Goal: Task Accomplishment & Management: Use online tool/utility

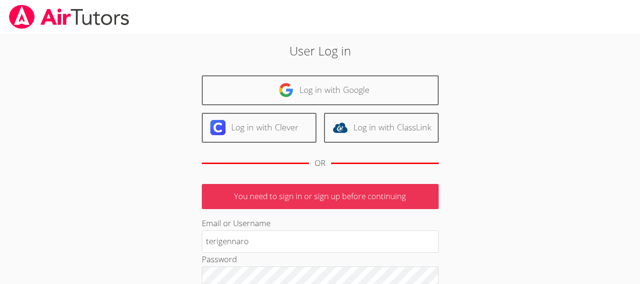
type input "[EMAIL_ADDRESS][DOMAIN_NAME]"
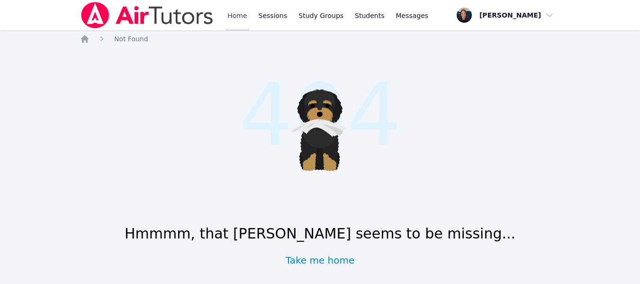
click at [233, 18] on link "Home" at bounding box center [236, 15] width 23 height 30
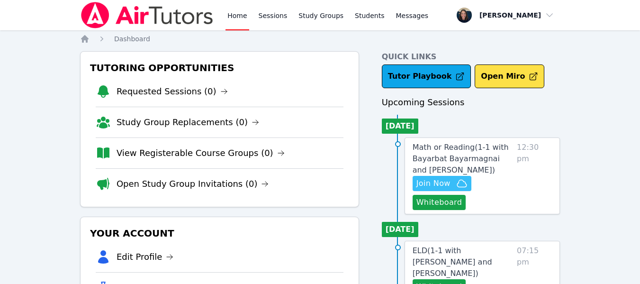
click at [423, 186] on span "Join Now" at bounding box center [433, 183] width 34 height 11
click at [355, 18] on link "Students" at bounding box center [369, 15] width 33 height 30
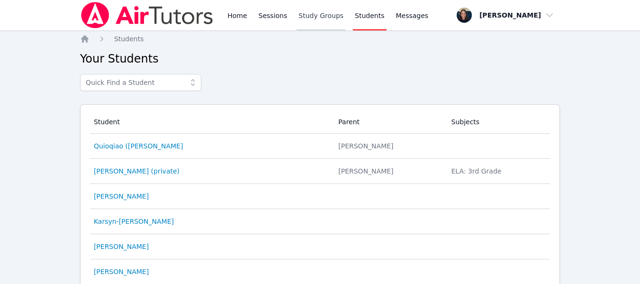
click at [307, 18] on link "Study Groups" at bounding box center [320, 15] width 49 height 30
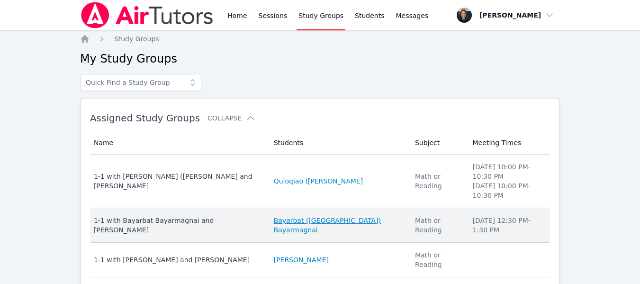
click at [274, 215] on link "Bayarbat ([GEOGRAPHIC_DATA]) Bayarmagnai" at bounding box center [339, 224] width 130 height 19
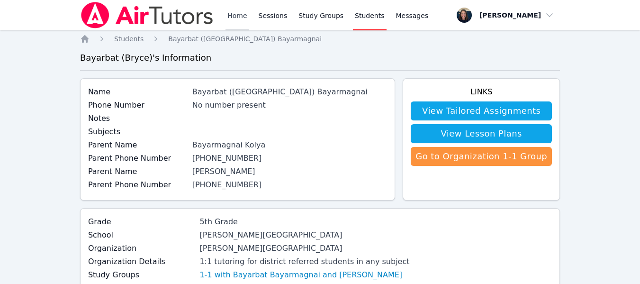
click at [234, 22] on link "Home" at bounding box center [236, 15] width 23 height 30
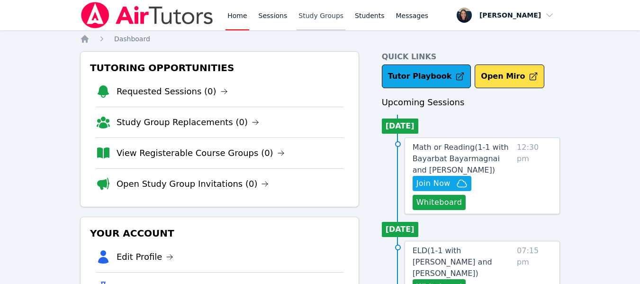
click at [304, 16] on link "Study Groups" at bounding box center [320, 15] width 49 height 30
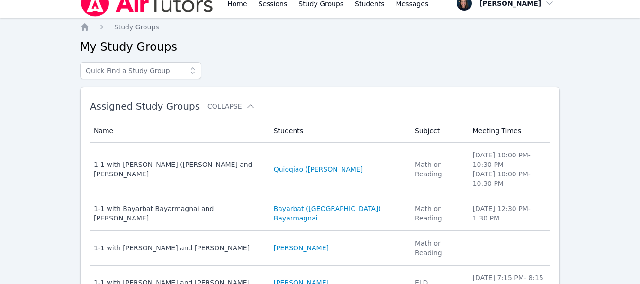
scroll to position [13, 0]
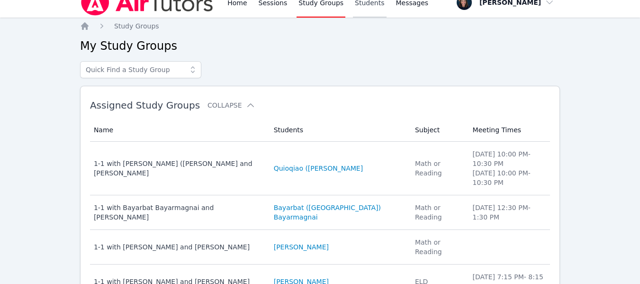
click at [359, 13] on link "Students" at bounding box center [369, 2] width 33 height 30
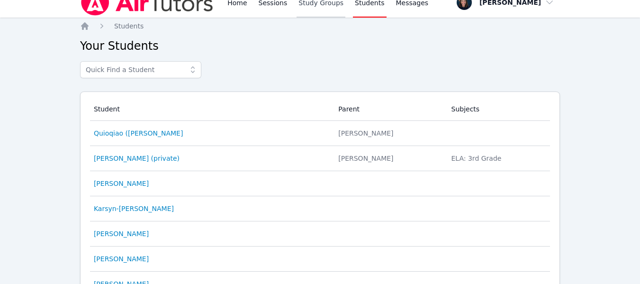
click at [314, 5] on link "Study Groups" at bounding box center [320, 2] width 49 height 30
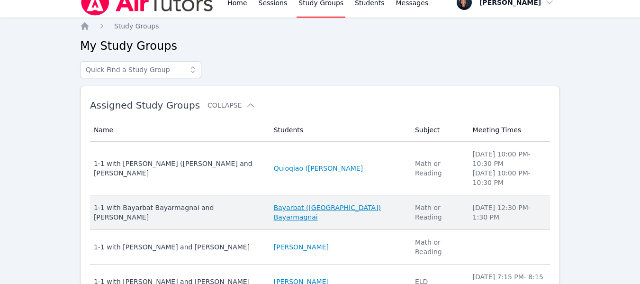
click at [292, 203] on link "Bayarbat ([GEOGRAPHIC_DATA]) Bayarmagnai" at bounding box center [339, 212] width 130 height 19
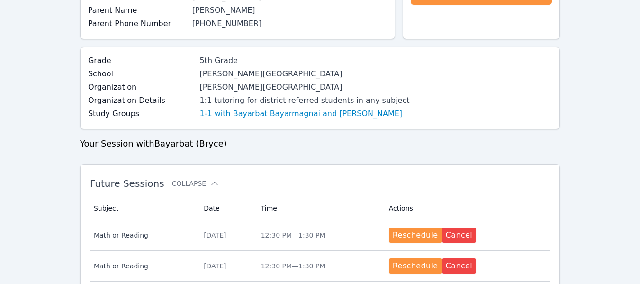
scroll to position [169, 0]
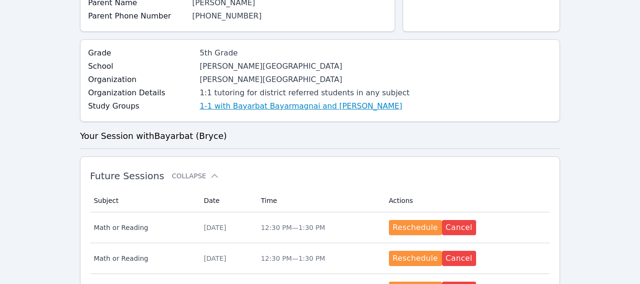
click at [267, 108] on link "1-1 with Bayarbat Bayarmagnai and [PERSON_NAME]" at bounding box center [300, 105] width 203 height 11
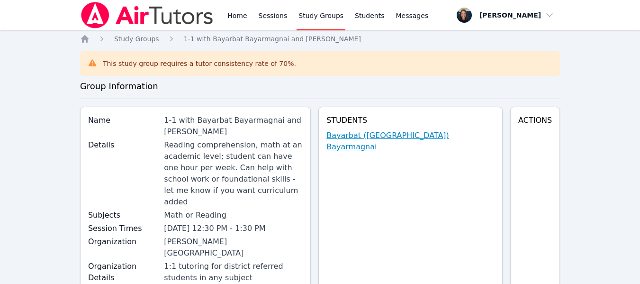
click at [453, 135] on link "Bayarbat ([GEOGRAPHIC_DATA]) Bayarmagnai" at bounding box center [410, 141] width 168 height 23
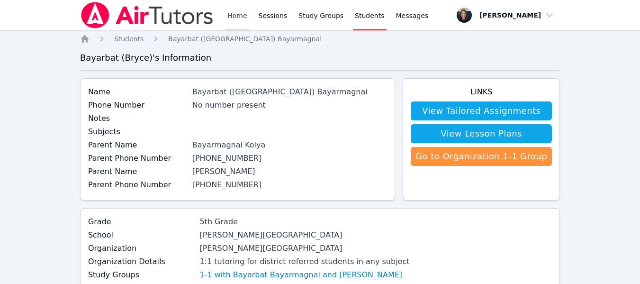
click at [226, 18] on link "Home" at bounding box center [236, 15] width 23 height 30
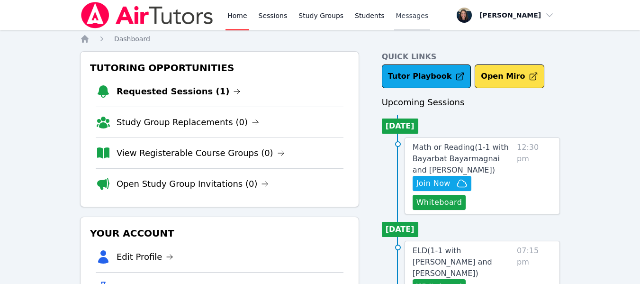
click at [267, 17] on link "Sessions" at bounding box center [273, 15] width 33 height 30
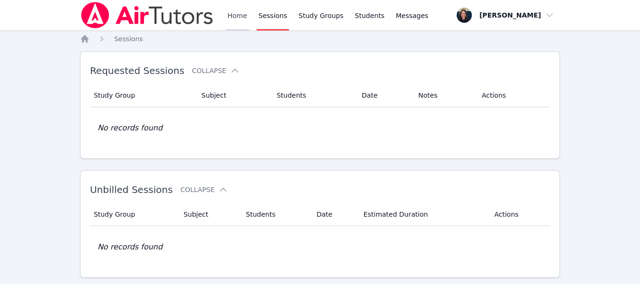
click at [238, 19] on link "Home" at bounding box center [236, 15] width 23 height 30
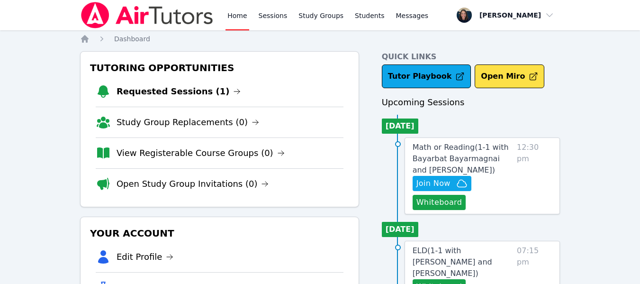
click at [175, 94] on link "Requested Sessions (1)" at bounding box center [179, 91] width 125 height 13
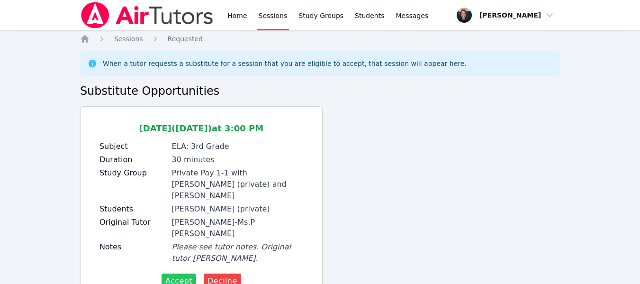
click at [175, 275] on span "Accept" at bounding box center [178, 280] width 27 height 11
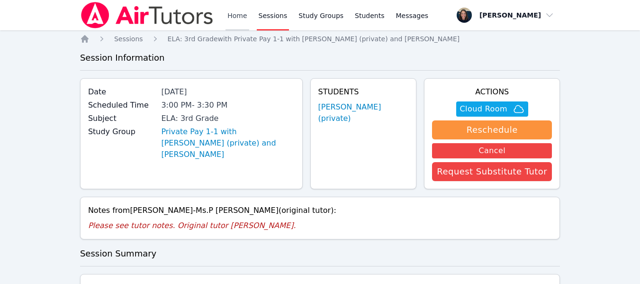
click at [231, 10] on link "Home" at bounding box center [236, 15] width 23 height 30
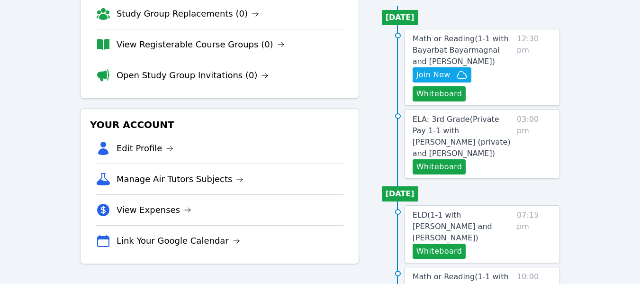
scroll to position [111, 0]
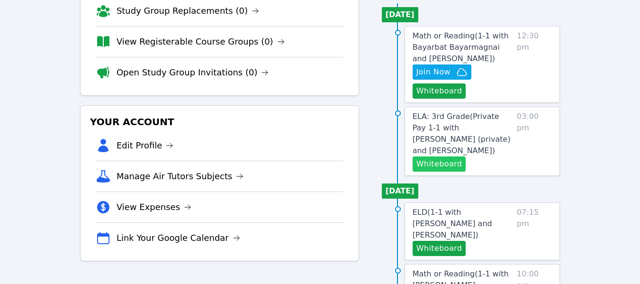
click at [430, 156] on button "Whiteboard" at bounding box center [440, 163] width 54 height 15
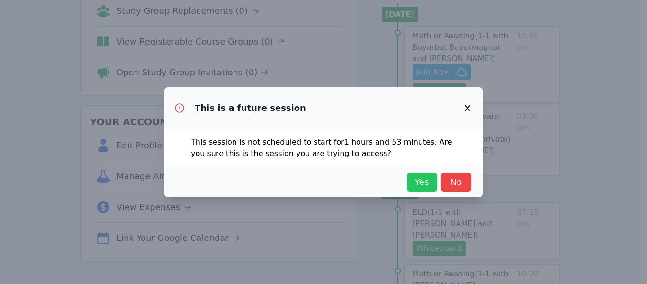
click at [415, 182] on span "Yes" at bounding box center [422, 181] width 21 height 13
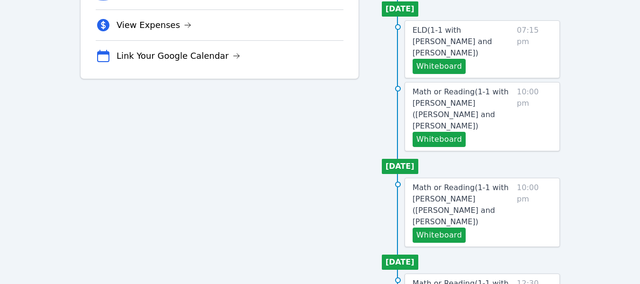
scroll to position [0, 0]
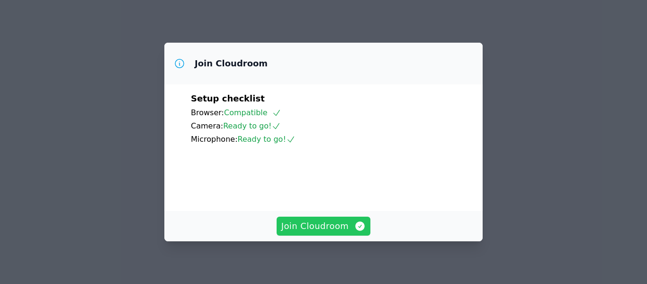
click at [311, 230] on span "Join Cloudroom" at bounding box center [323, 225] width 85 height 13
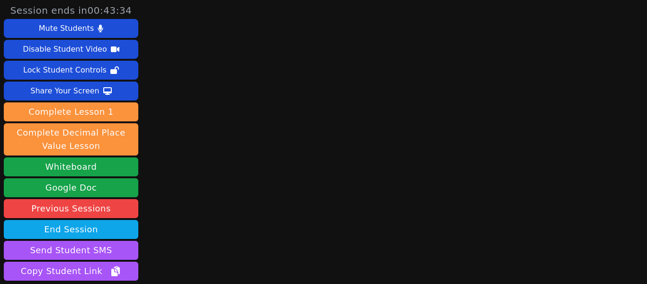
scroll to position [78, 0]
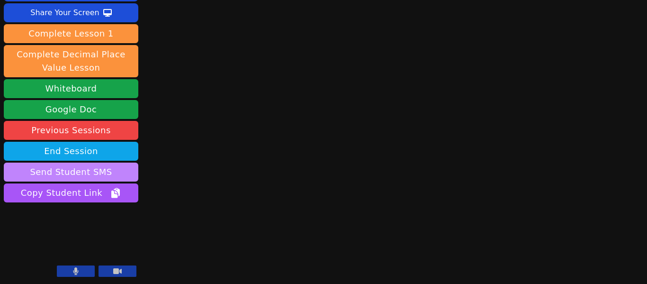
click at [67, 171] on button "Send Student SMS" at bounding box center [71, 171] width 135 height 19
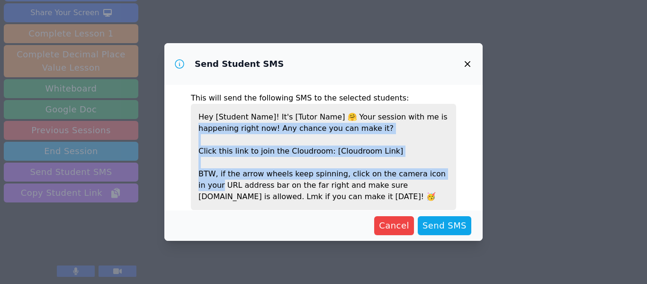
drag, startPoint x: 483, startPoint y: 118, endPoint x: 483, endPoint y: 179, distance: 60.6
click at [483, 179] on div "Send Student SMS This will send the following SMS to the selected students: Hey…" at bounding box center [323, 142] width 647 height 284
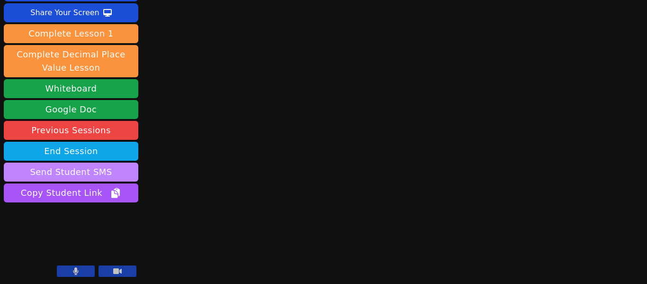
click at [96, 168] on button "Send Student SMS" at bounding box center [71, 171] width 135 height 19
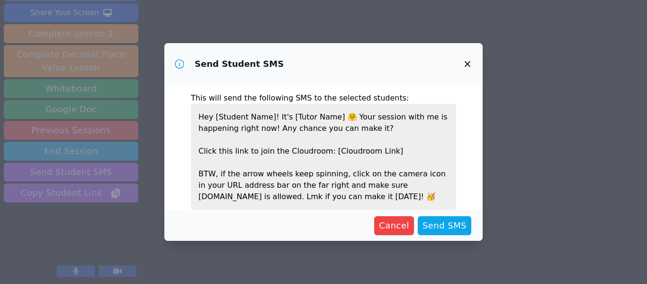
scroll to position [31, 0]
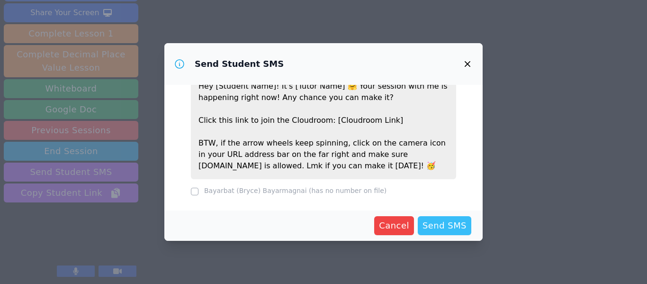
click at [454, 227] on span "Send SMS" at bounding box center [444, 225] width 44 height 13
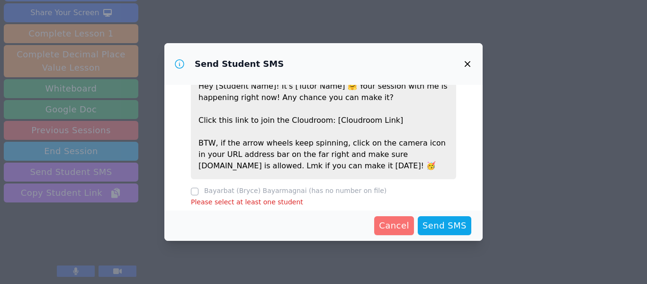
click at [397, 221] on span "Cancel" at bounding box center [394, 225] width 30 height 13
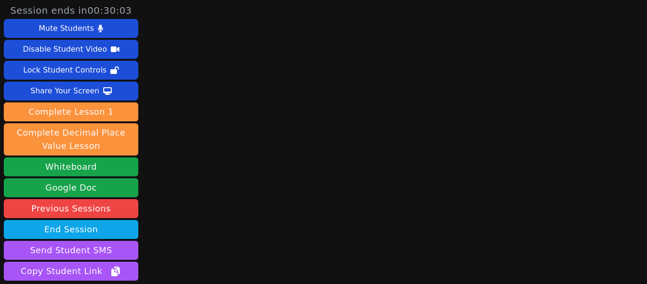
scroll to position [78, 0]
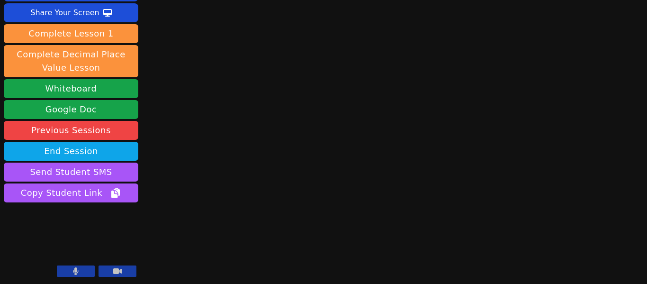
click at [76, 269] on icon at bounding box center [75, 271] width 5 height 8
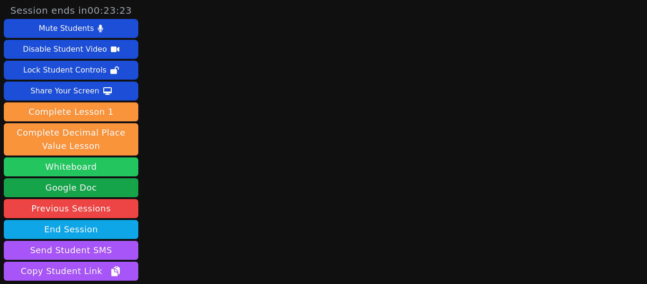
click at [93, 169] on button "Whiteboard" at bounding box center [71, 166] width 135 height 19
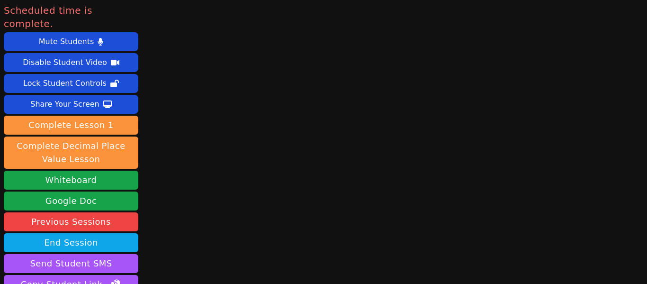
drag, startPoint x: 637, startPoint y: 95, endPoint x: 646, endPoint y: 144, distance: 50.2
click at [646, 144] on div "Scheduled time is complete. Mute Students Disable Student Video Lock Student Co…" at bounding box center [323, 142] width 647 height 284
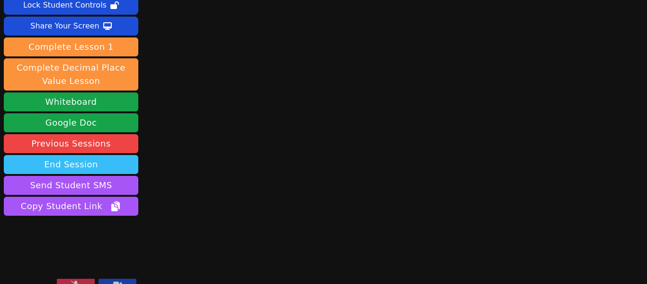
click at [79, 155] on button "End Session" at bounding box center [71, 164] width 135 height 19
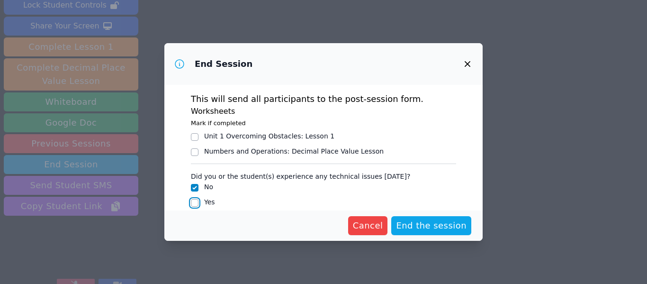
click at [197, 200] on input "Yes" at bounding box center [195, 203] width 8 height 8
checkbox input "true"
checkbox input "false"
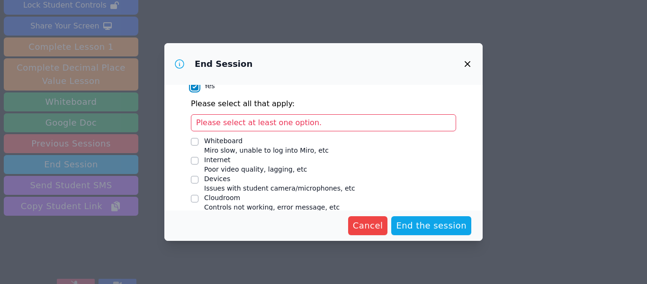
scroll to position [140, 0]
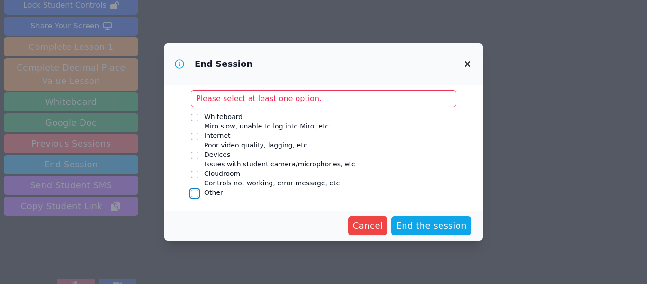
click at [194, 191] on input "Other" at bounding box center [195, 193] width 8 height 8
checkbox input "true"
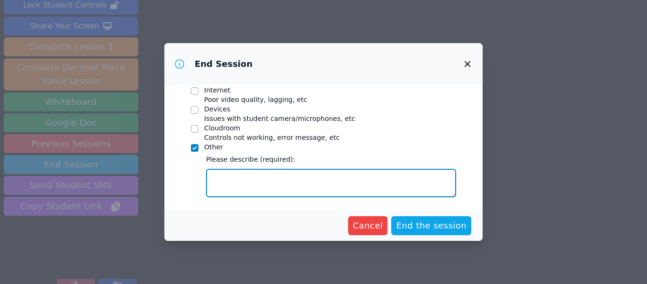
click at [308, 179] on textarea "Other" at bounding box center [331, 183] width 250 height 28
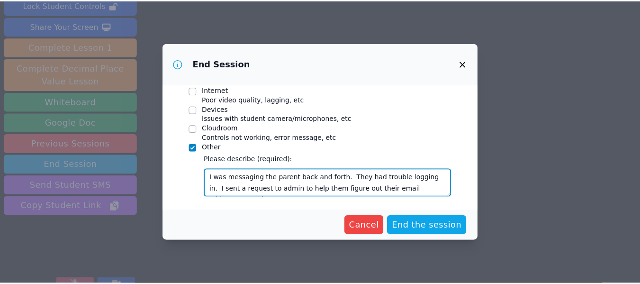
scroll to position [7, 0]
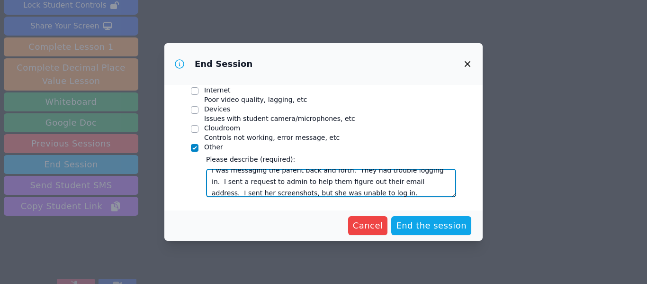
type textarea "I was messaging the parent back and forth. They had trouble logging in. I sent …"
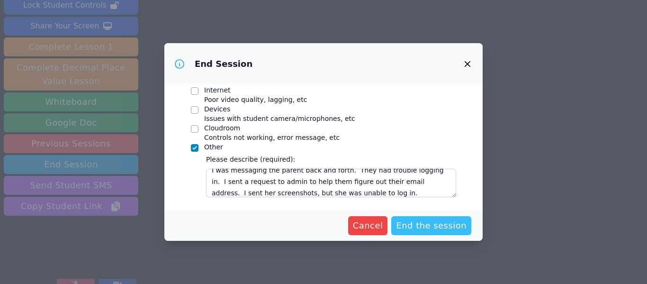
click at [437, 233] on button "End the session" at bounding box center [431, 225] width 80 height 19
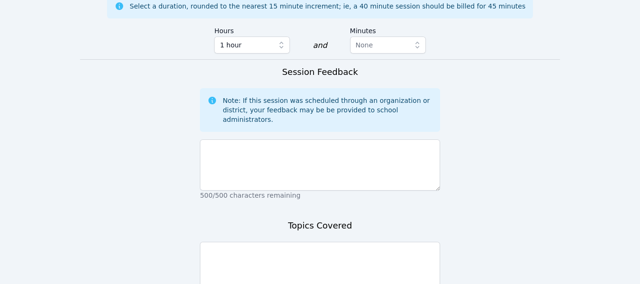
scroll to position [754, 0]
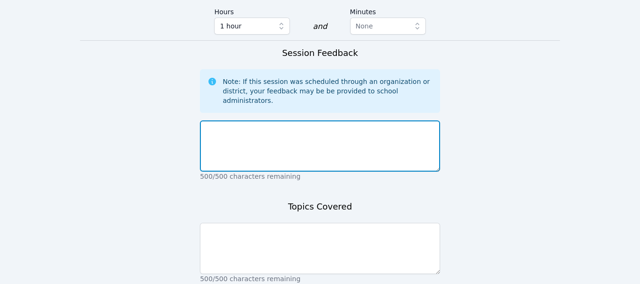
click at [334, 120] on textarea at bounding box center [320, 145] width 240 height 51
type textarea "I"
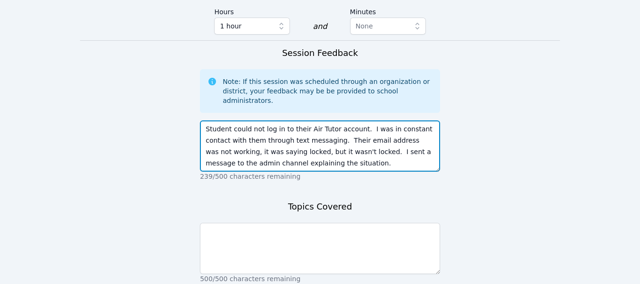
type textarea "Student could not log in to their Air Tutor account. I was in constant contact …"
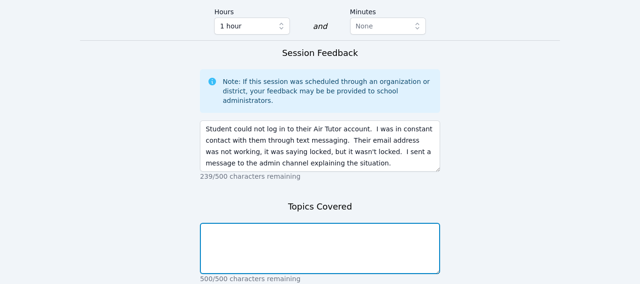
click at [260, 223] on textarea at bounding box center [320, 248] width 240 height 51
type textarea "N/A"
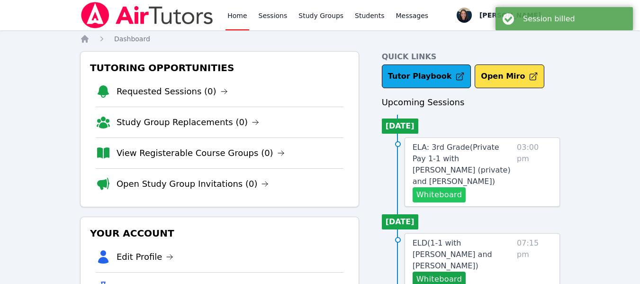
click at [441, 187] on button "Whiteboard" at bounding box center [440, 194] width 54 height 15
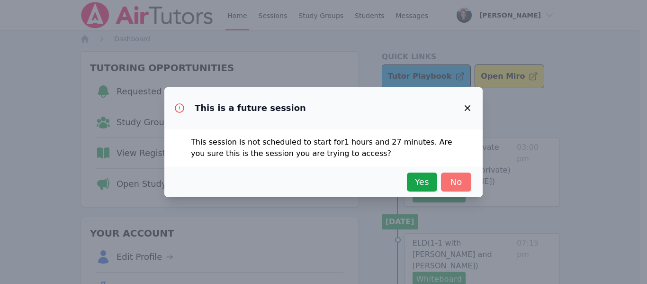
click at [446, 184] on span "No" at bounding box center [456, 181] width 21 height 13
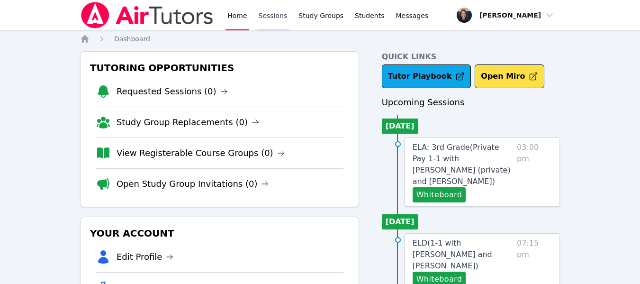
click at [260, 17] on link "Sessions" at bounding box center [273, 15] width 33 height 30
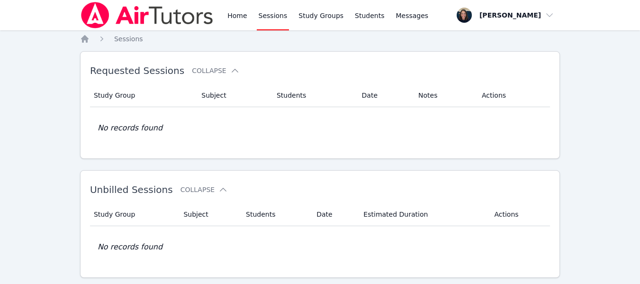
click at [249, 16] on div "Home Sessions Study Groups Students Messages" at bounding box center [327, 15] width 205 height 30
